Goal: Contribute content: Contribute content

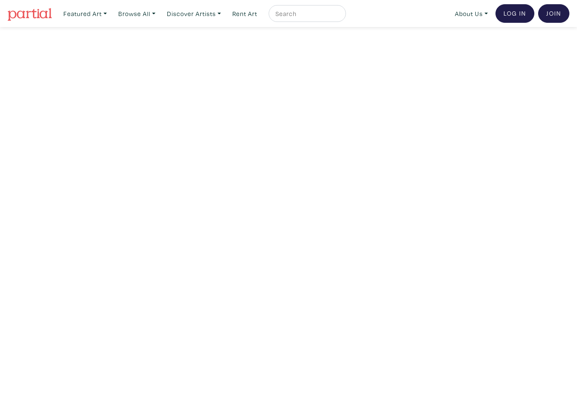
click at [518, 8] on link "Log In" at bounding box center [514, 13] width 39 height 19
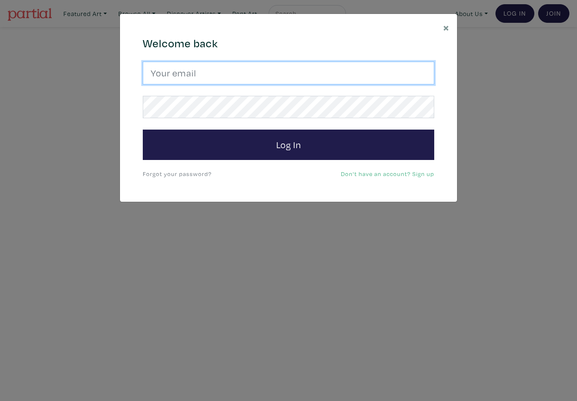
click at [311, 72] on input "email" at bounding box center [288, 73] width 291 height 23
type input "michaelthompson.artist@gmail.com"
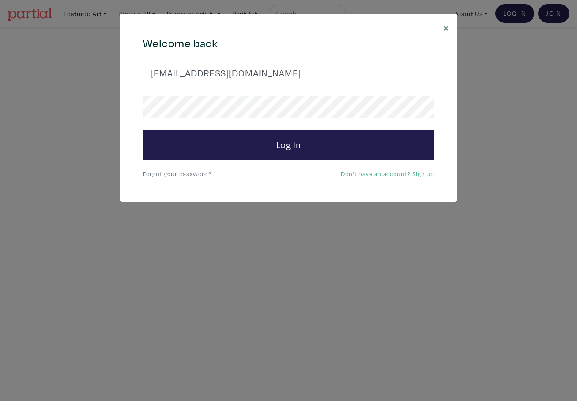
click at [288, 144] on button "Log In" at bounding box center [288, 145] width 291 height 30
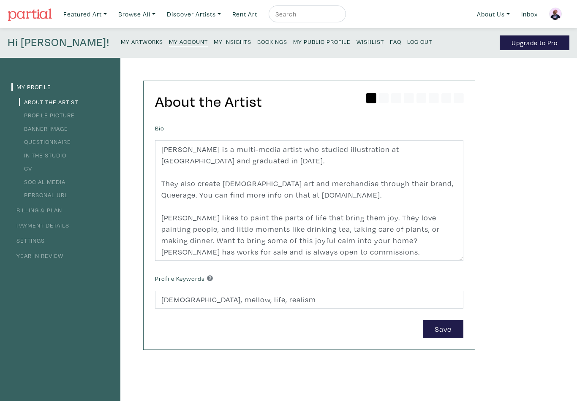
click at [293, 43] on small "My Public Profile" at bounding box center [321, 42] width 57 height 8
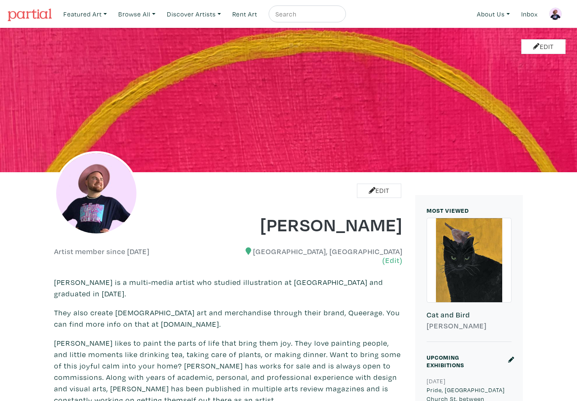
click at [556, 13] on img at bounding box center [555, 14] width 13 height 13
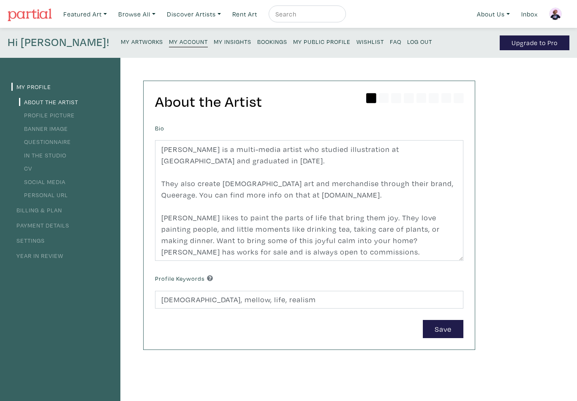
click at [121, 39] on small "My Artworks" at bounding box center [142, 42] width 42 height 8
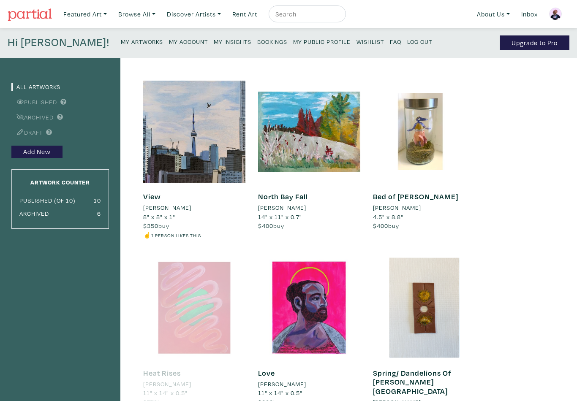
click at [35, 155] on link "Add New" at bounding box center [36, 152] width 51 height 12
click at [42, 152] on link "Add New" at bounding box center [36, 152] width 51 height 12
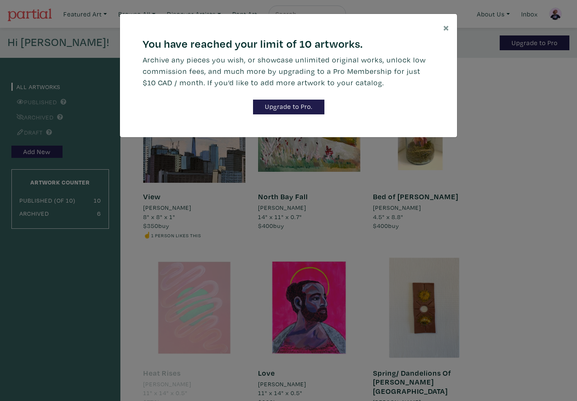
click at [316, 106] on link "Upgrade to Pro." at bounding box center [288, 107] width 71 height 15
click at [442, 32] on button "×" at bounding box center [446, 27] width 22 height 27
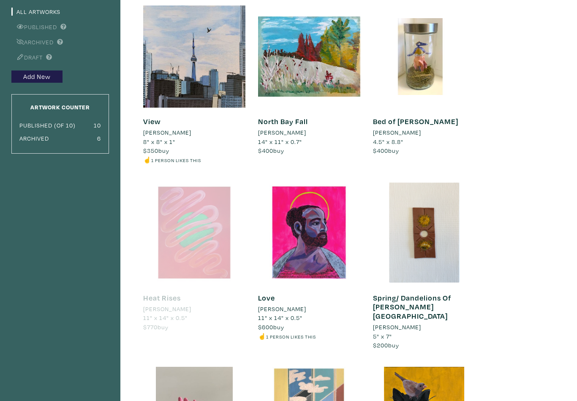
scroll to position [74, 0]
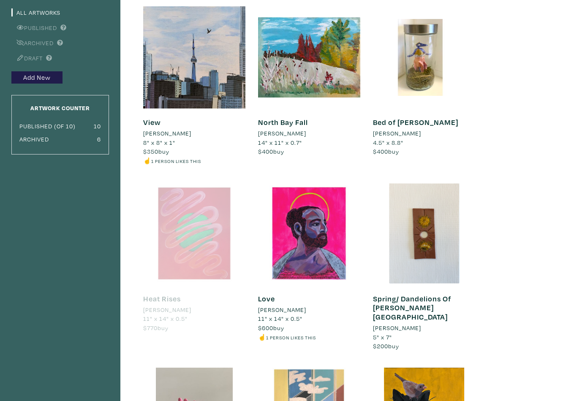
click at [333, 261] on div at bounding box center [309, 233] width 102 height 102
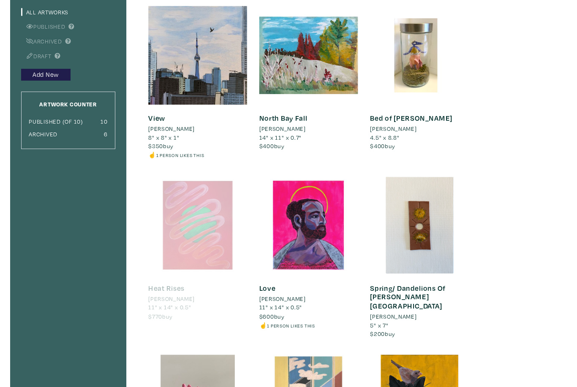
scroll to position [74, 0]
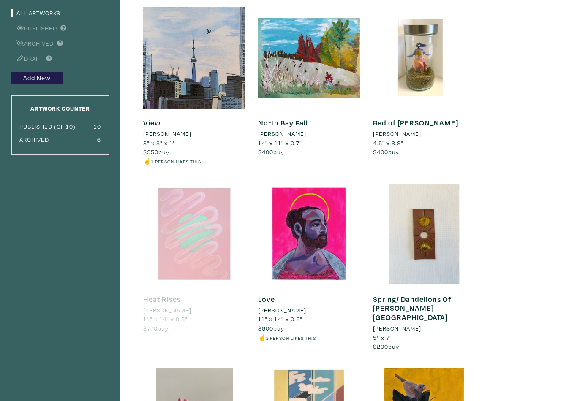
click at [322, 268] on div at bounding box center [309, 234] width 102 height 102
click at [45, 76] on link "Add New" at bounding box center [36, 78] width 51 height 12
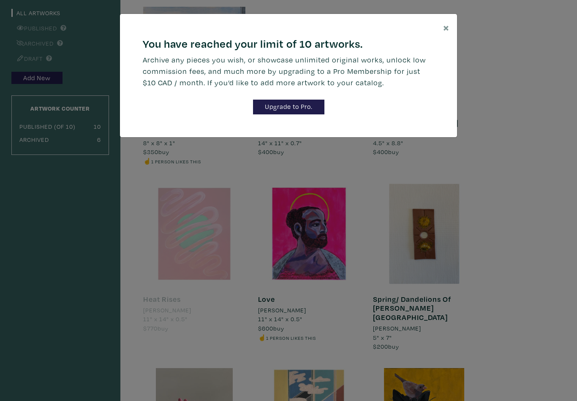
click at [441, 32] on button "×" at bounding box center [446, 27] width 22 height 27
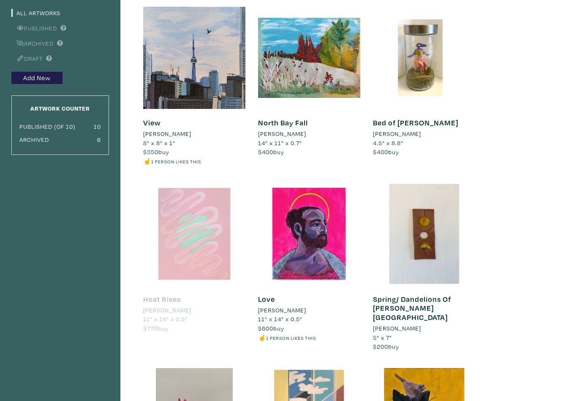
click at [420, 79] on div at bounding box center [424, 58] width 102 height 102
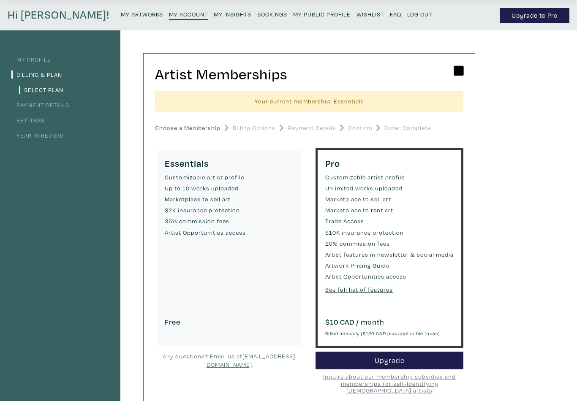
scroll to position [27, 0]
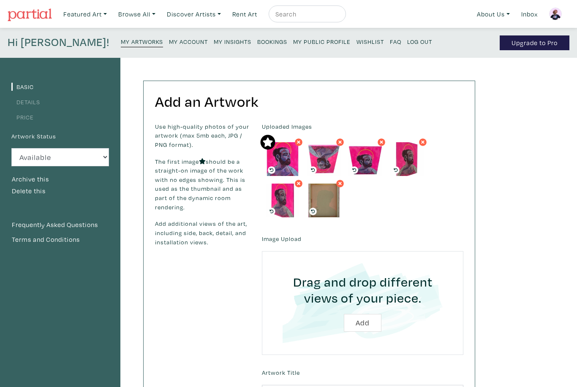
click at [66, 181] on div "Artwork Status Available Sold Rented Unavailable (other reason) Archive this" at bounding box center [59, 157] width 97 height 55
click at [46, 179] on button "Archive this" at bounding box center [30, 179] width 38 height 11
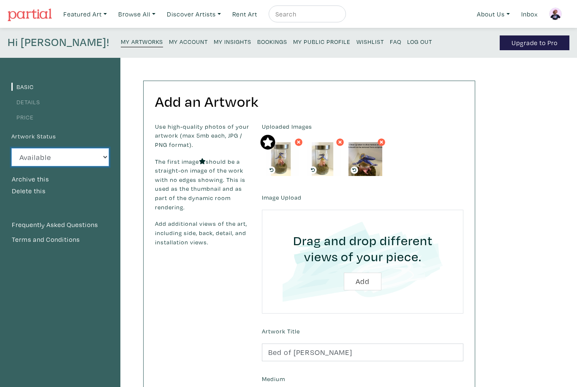
click at [95, 161] on select "Available Sold Rented Unavailable (other reason)" at bounding box center [59, 157] width 97 height 18
click at [44, 176] on button "Archive this" at bounding box center [30, 179] width 38 height 11
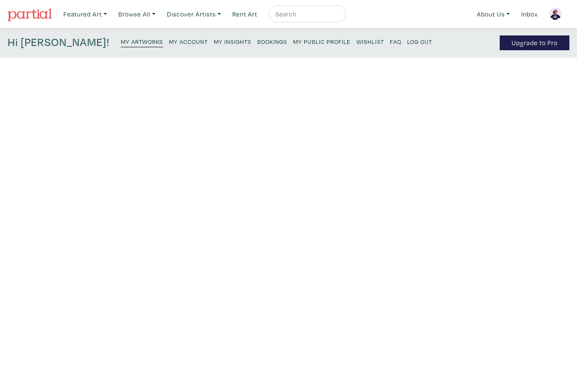
scroll to position [74, 0]
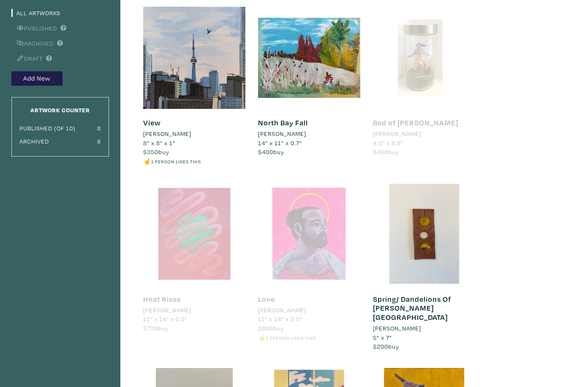
click at [46, 73] on button "Add New" at bounding box center [36, 78] width 51 height 15
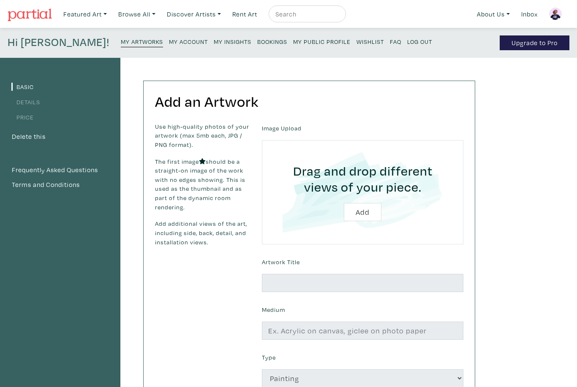
click at [362, 211] on input "file" at bounding box center [362, 192] width 178 height 80
click at [370, 214] on input "file" at bounding box center [362, 192] width 178 height 80
type input "C:\fakepath\IMG_9186.png"
click at [368, 215] on input "file" at bounding box center [362, 192] width 178 height 80
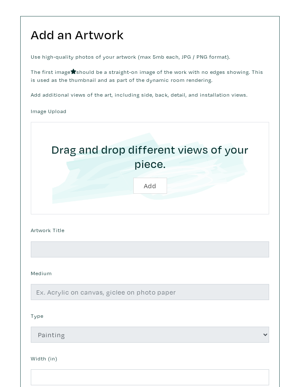
scroll to position [219, 0]
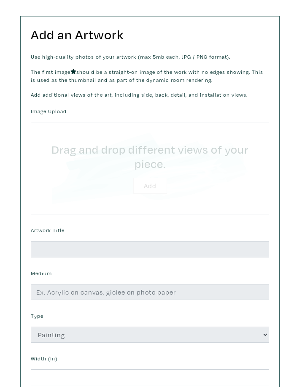
type input "C:\fakepath\IMG_9245.jpeg"
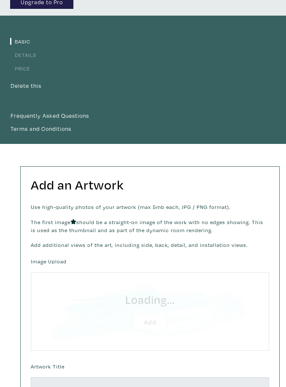
scroll to position [0, 0]
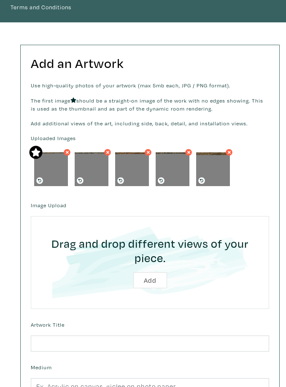
scroll to position [257, 0]
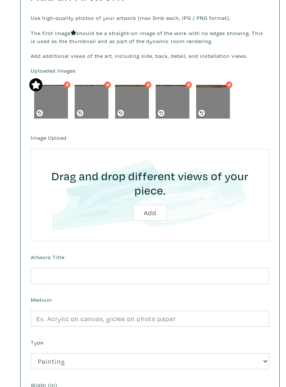
click at [212, 286] on form "Uploaded Images" at bounding box center [149, 295] width 251 height 457
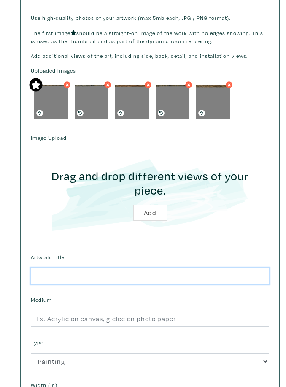
click at [127, 281] on input "text" at bounding box center [150, 276] width 238 height 16
click at [150, 272] on input "text" at bounding box center [150, 276] width 238 height 16
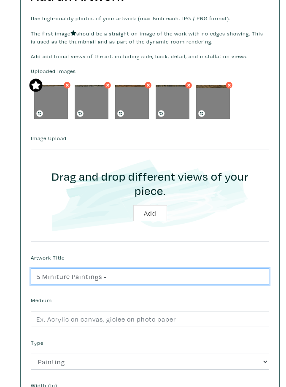
click at [55, 273] on input "5 Miniture Paintings -" at bounding box center [150, 276] width 238 height 16
click at [157, 274] on input "5 Miniature Pin Paintings -" at bounding box center [150, 276] width 238 height 16
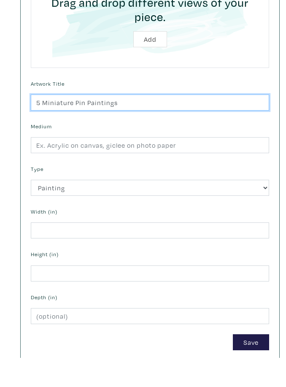
scroll to position [403, 0]
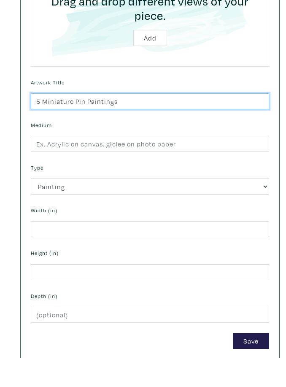
type input "5 Miniature Pin Paintings"
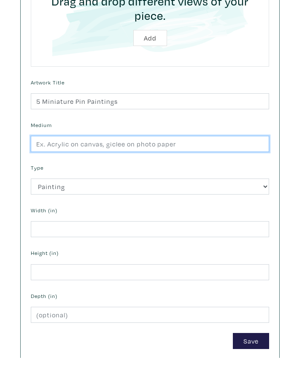
click at [160, 165] on input "text" at bounding box center [150, 173] width 238 height 16
type input "P"
click at [179, 165] on input "Acrylic on paper, metal, plastic backing, Mylar cover." at bounding box center [150, 173] width 238 height 16
type input "Acrylic on paper, metal, plastic backing, Mylar cover."
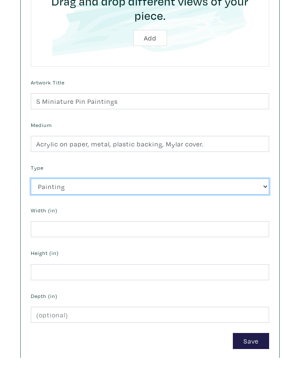
click at [117, 208] on select "2D Works Drawing / Print Painting Photography Sculpture Textile and Fibre Arts" at bounding box center [150, 216] width 238 height 16
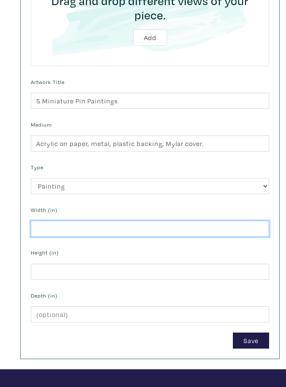
click at [79, 221] on input "number" at bounding box center [150, 229] width 238 height 16
type input "1.5"
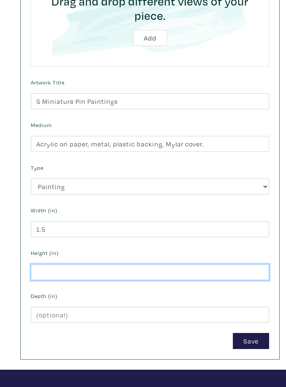
click at [130, 264] on input "number" at bounding box center [150, 272] width 238 height 16
type input "1.5"
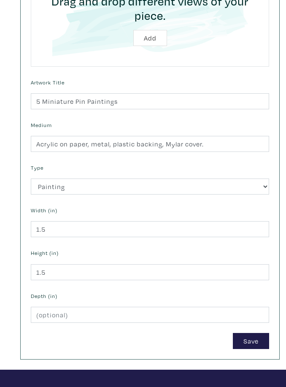
click at [247, 336] on button "Save" at bounding box center [251, 341] width 36 height 16
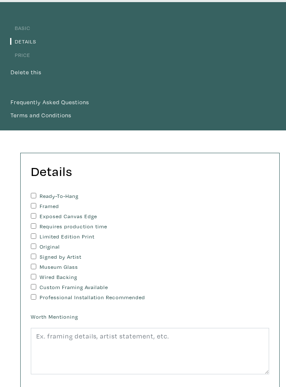
scroll to position [81, 0]
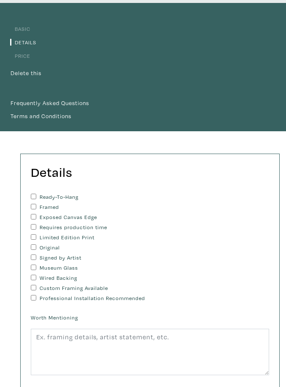
click at [36, 246] on input "Original" at bounding box center [33, 247] width 5 height 5
checkbox input "true"
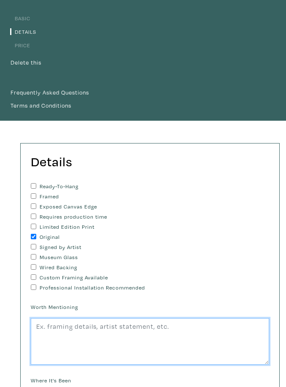
click at [50, 341] on textarea at bounding box center [150, 342] width 238 height 46
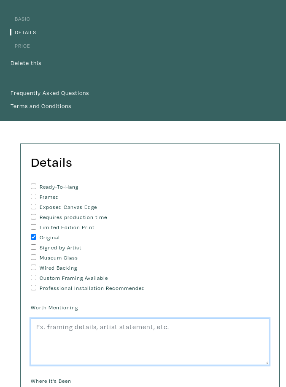
type textarea "T"
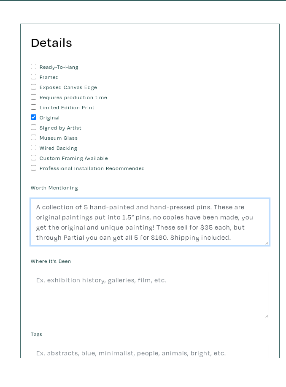
scroll to position [211, 0]
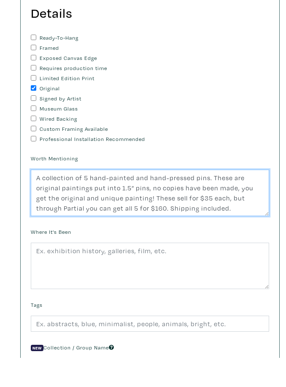
type textarea "A collection of 5 hand-painted and hand-pressed pins. These are original painti…"
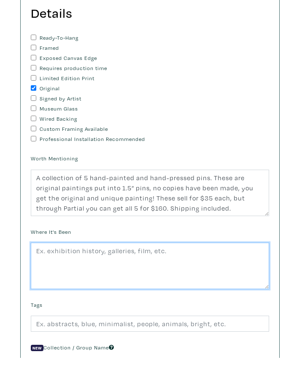
click at [208, 272] on textarea at bounding box center [150, 295] width 238 height 46
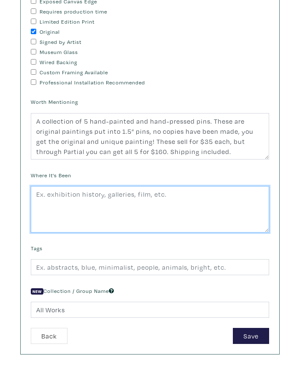
scroll to position [268, 0]
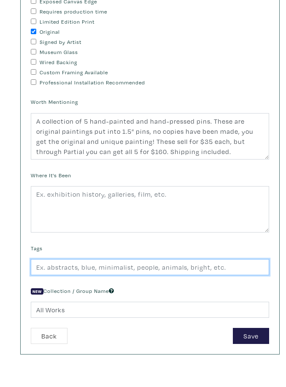
click at [205, 288] on input "text" at bounding box center [150, 296] width 238 height 16
type input "p"
type input "wearable, pins, painting, unique, gifts, blue jay, cat, pansy, banana, harness,…"
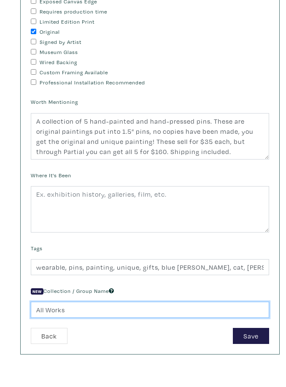
click at [124, 331] on input "All Works" at bounding box center [150, 339] width 238 height 16
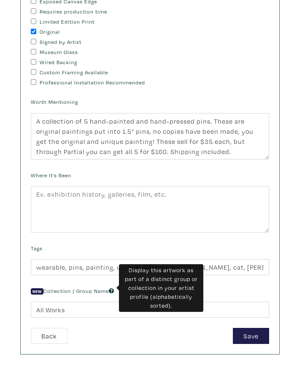
click at [112, 317] on icon at bounding box center [111, 319] width 5 height 5
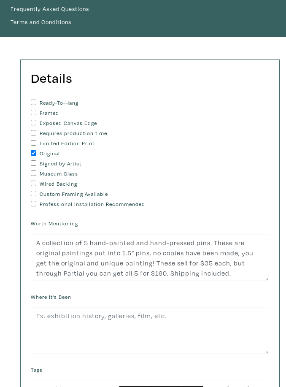
scroll to position [412, 0]
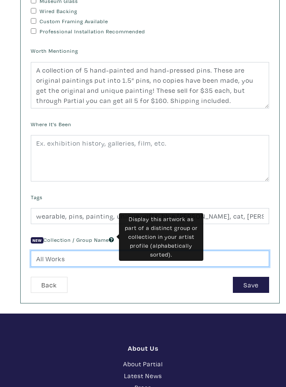
click at [90, 257] on input "All Works" at bounding box center [150, 259] width 238 height 16
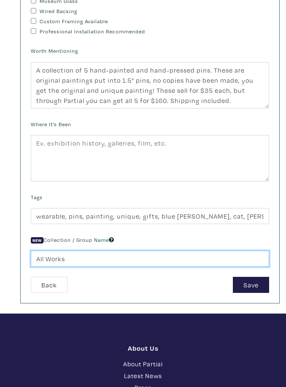
scroll to position [347, 0]
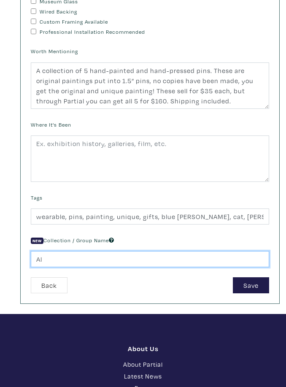
type input "A"
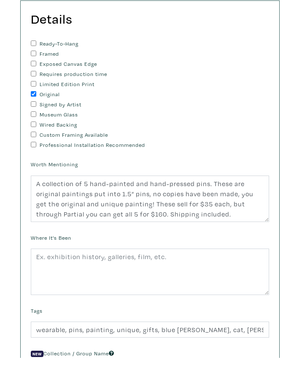
scroll to position [208, 0]
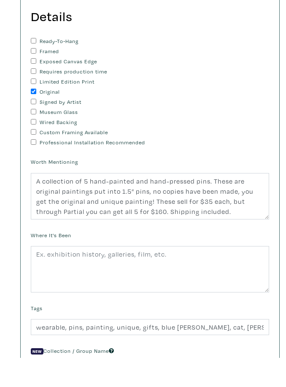
type input "Miniature Paintings"
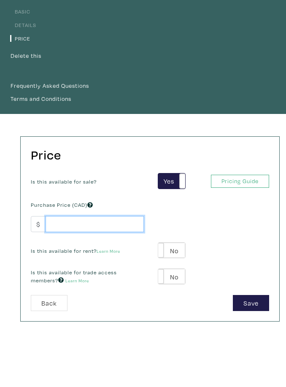
click at [114, 224] on input "number" at bounding box center [95, 225] width 98 height 16
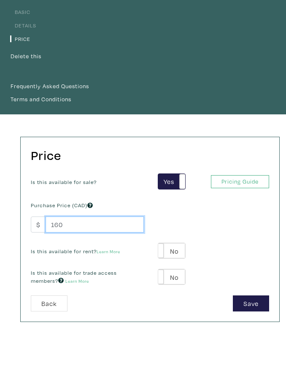
type input "160"
click at [250, 305] on button "Save" at bounding box center [251, 303] width 36 height 16
